Goal: Book appointment/travel/reservation

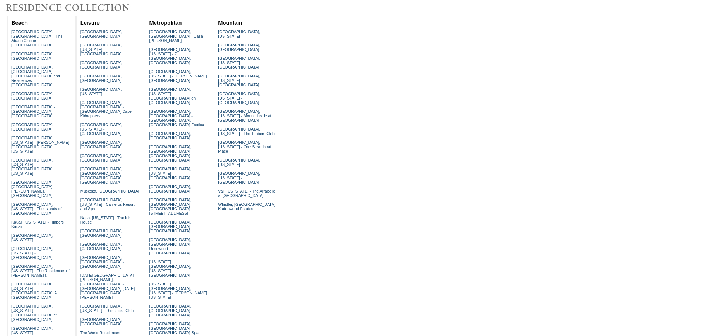
scroll to position [74, 0]
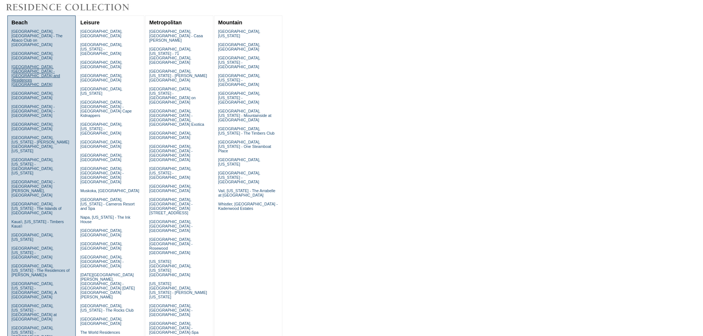
click at [33, 65] on link "[GEOGRAPHIC_DATA], [GEOGRAPHIC_DATA] - [GEOGRAPHIC_DATA] and Residences [GEOGRA…" at bounding box center [35, 76] width 49 height 22
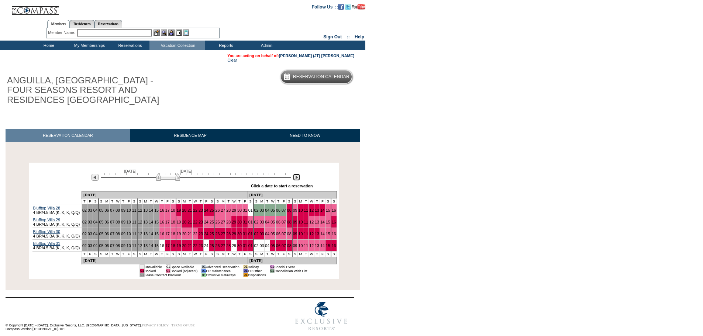
click at [297, 180] on img at bounding box center [296, 177] width 7 height 7
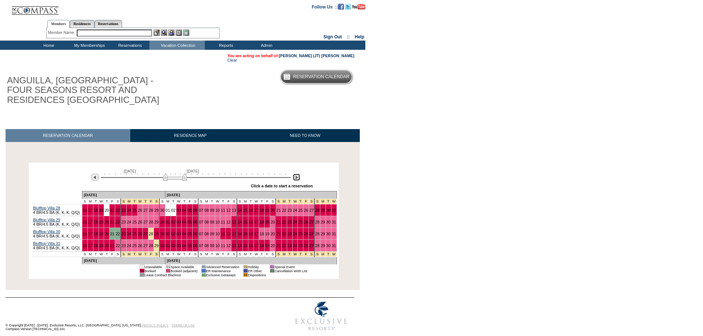
click at [297, 180] on img at bounding box center [296, 177] width 7 height 7
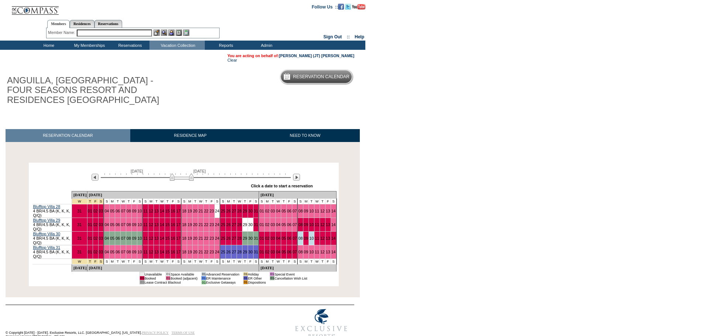
click at [96, 32] on input "text" at bounding box center [114, 33] width 75 height 7
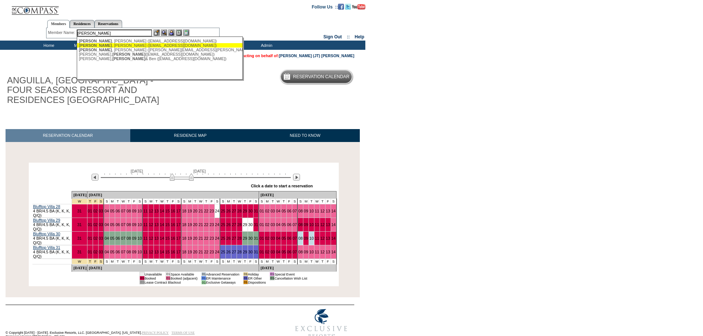
click at [122, 47] on div "[PERSON_NAME] ([EMAIL_ADDRESS][DOMAIN_NAME])" at bounding box center [160, 45] width 162 height 4
type input "[PERSON_NAME] ([EMAIL_ADDRESS][DOMAIN_NAME])"
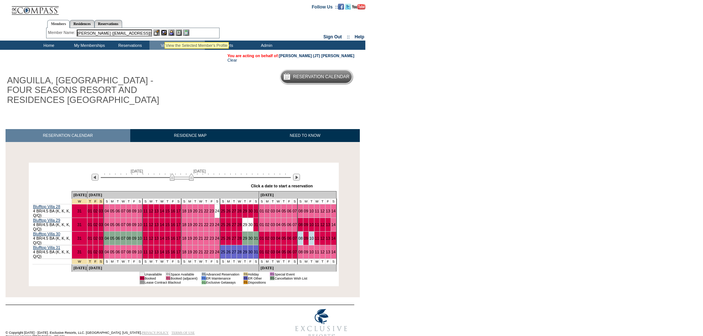
click at [165, 32] on img at bounding box center [164, 33] width 6 height 6
